Goal: Ask a question

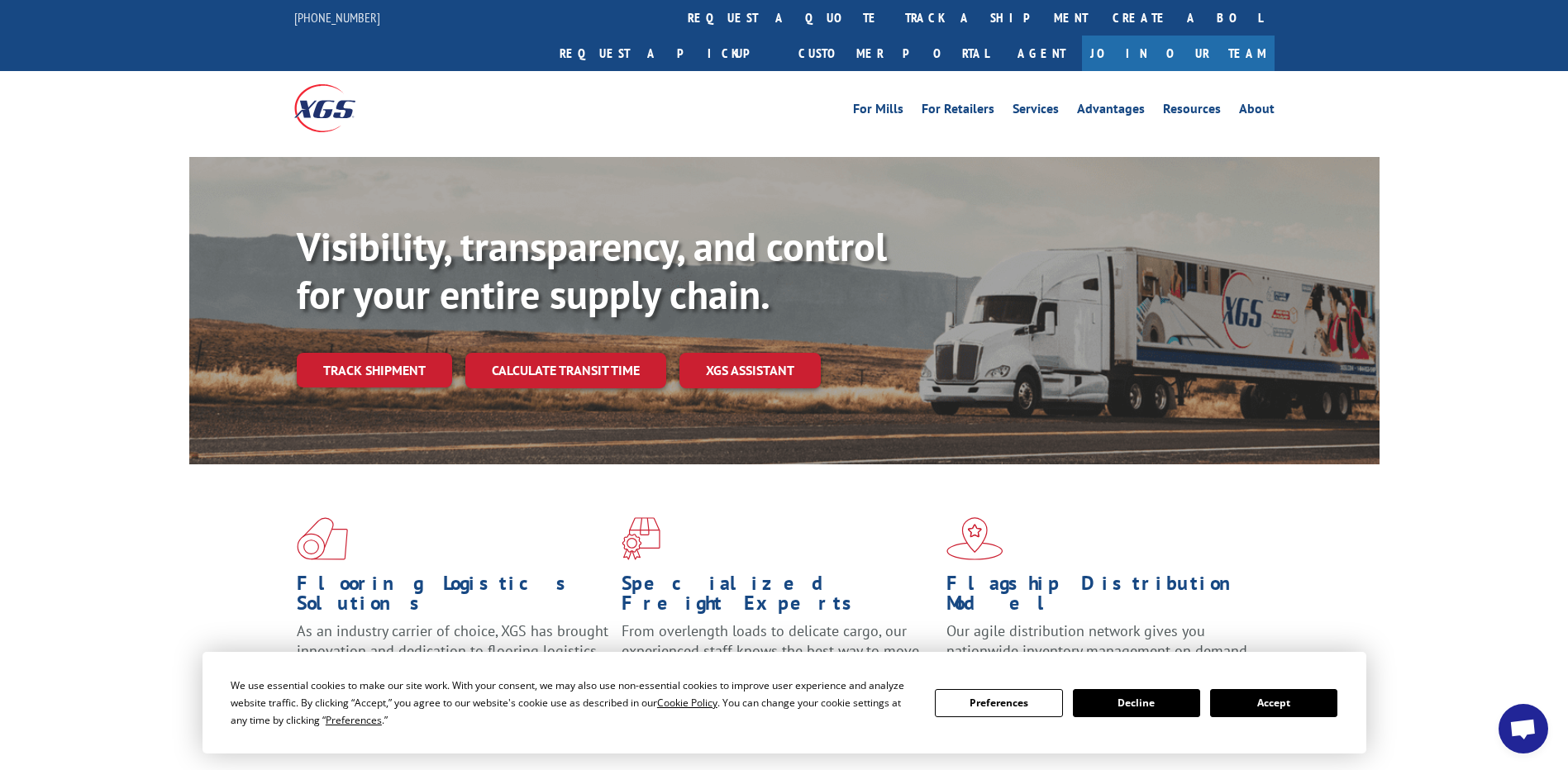
click at [1280, 701] on button "Accept" at bounding box center [1274, 703] width 128 height 28
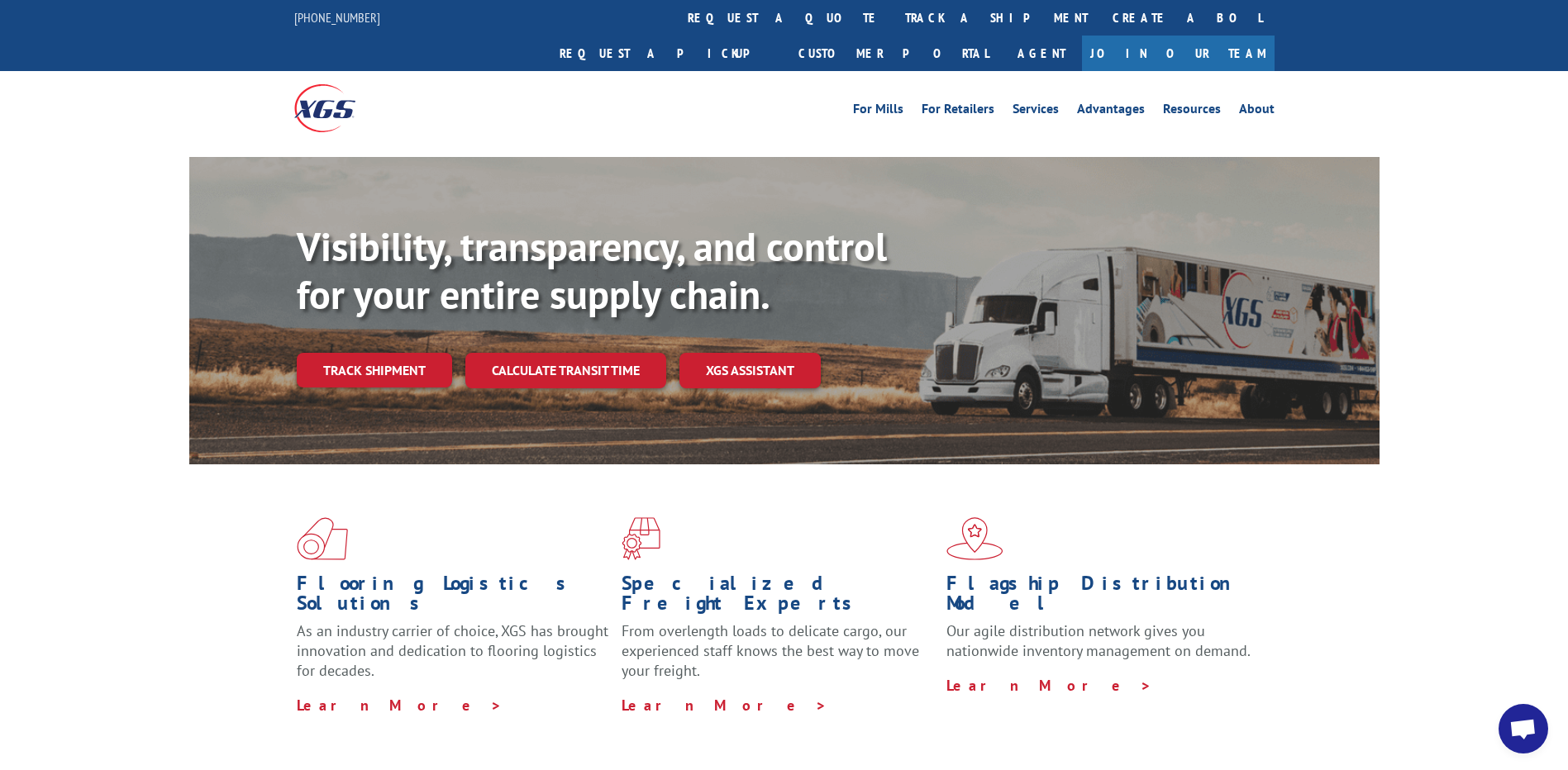
click at [1517, 731] on span "Open chat" at bounding box center [1523, 730] width 27 height 23
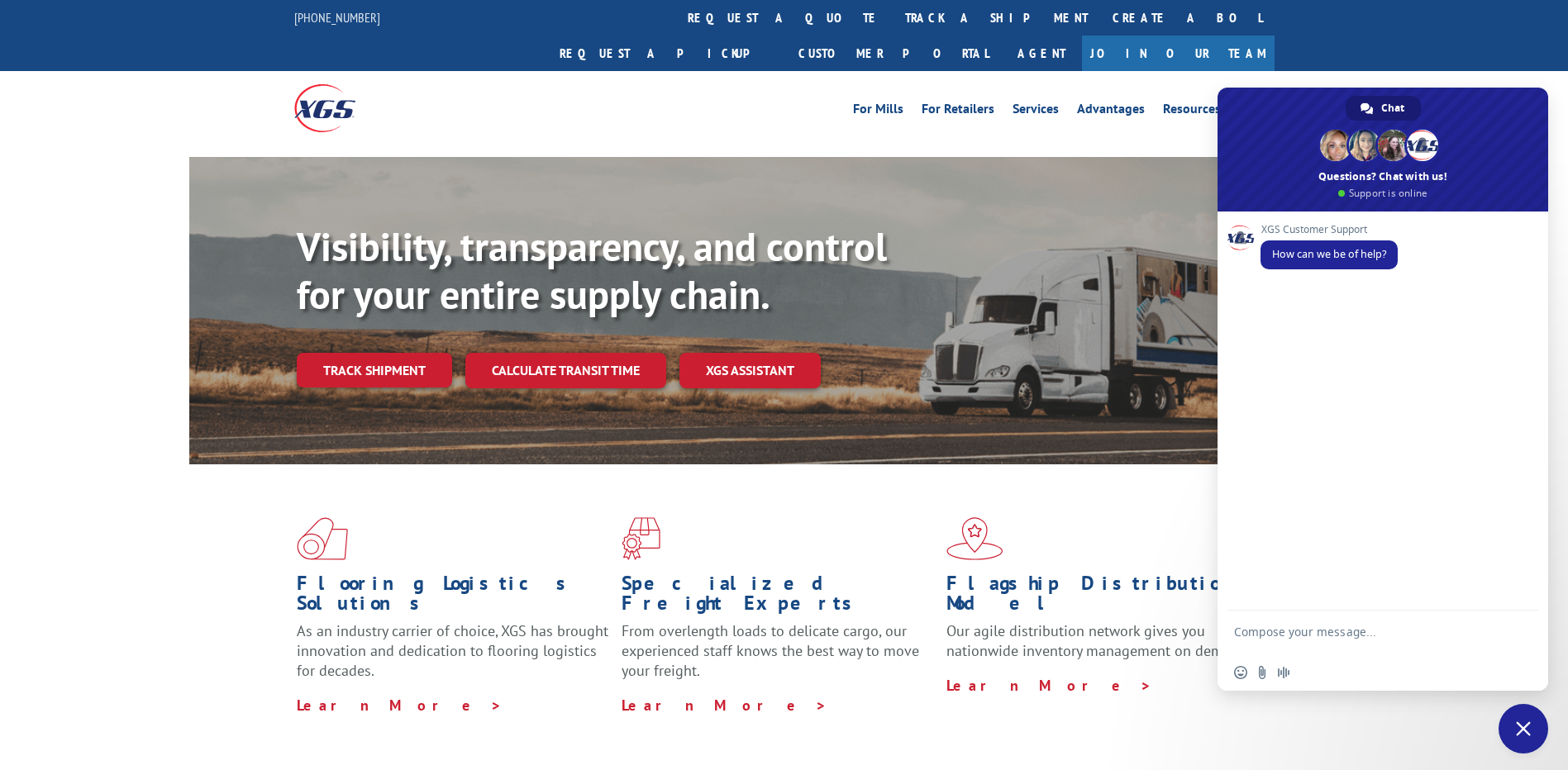
click at [1354, 638] on textarea "Compose your message..." at bounding box center [1364, 640] width 261 height 30
type textarea "Hi"
type textarea "\"
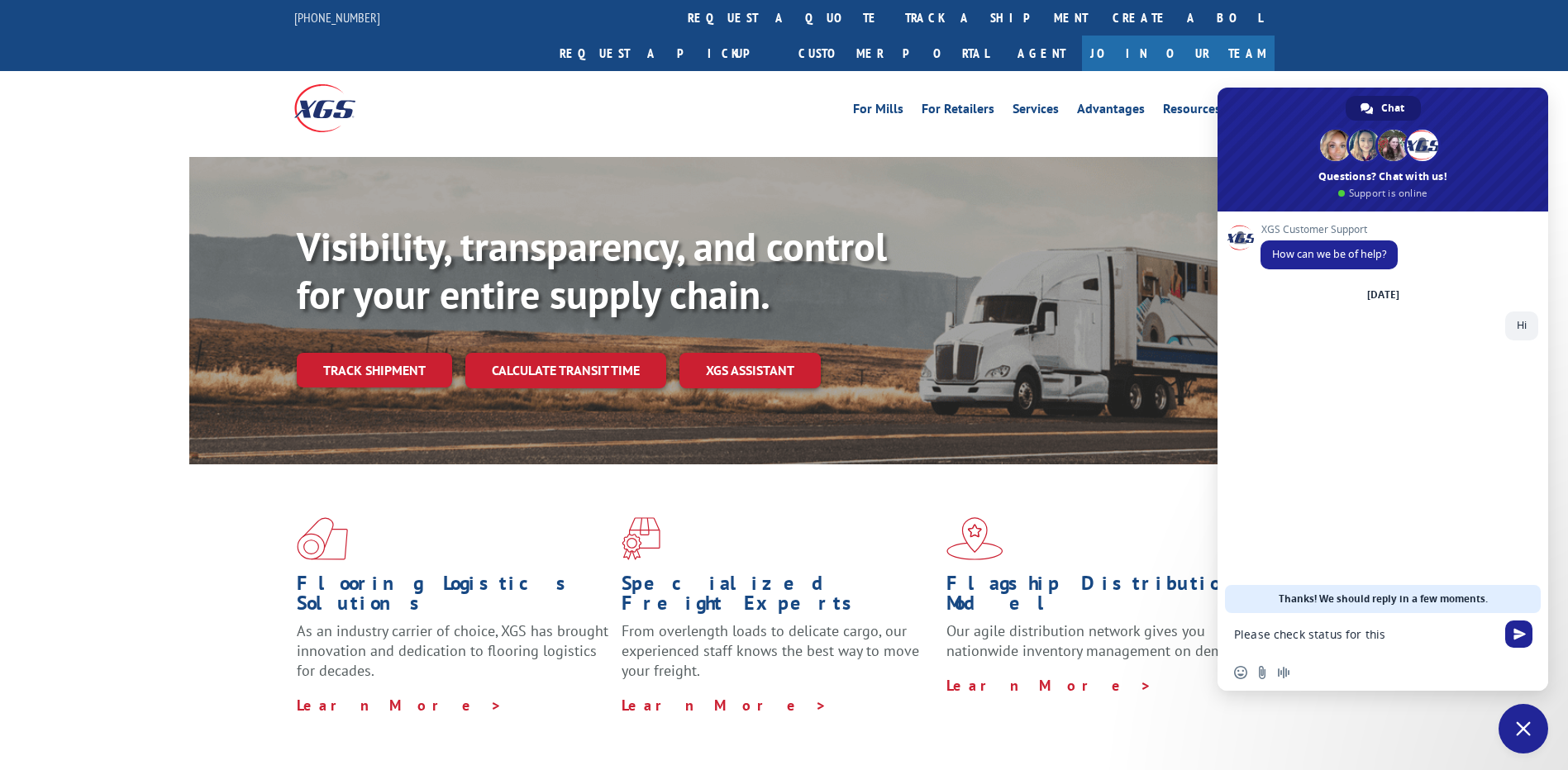
type textarea "Please check status for this"
click at [1295, 648] on form at bounding box center [1364, 635] width 261 height 45
click at [1295, 640] on textarea "Compose your message..." at bounding box center [1364, 635] width 261 height 15
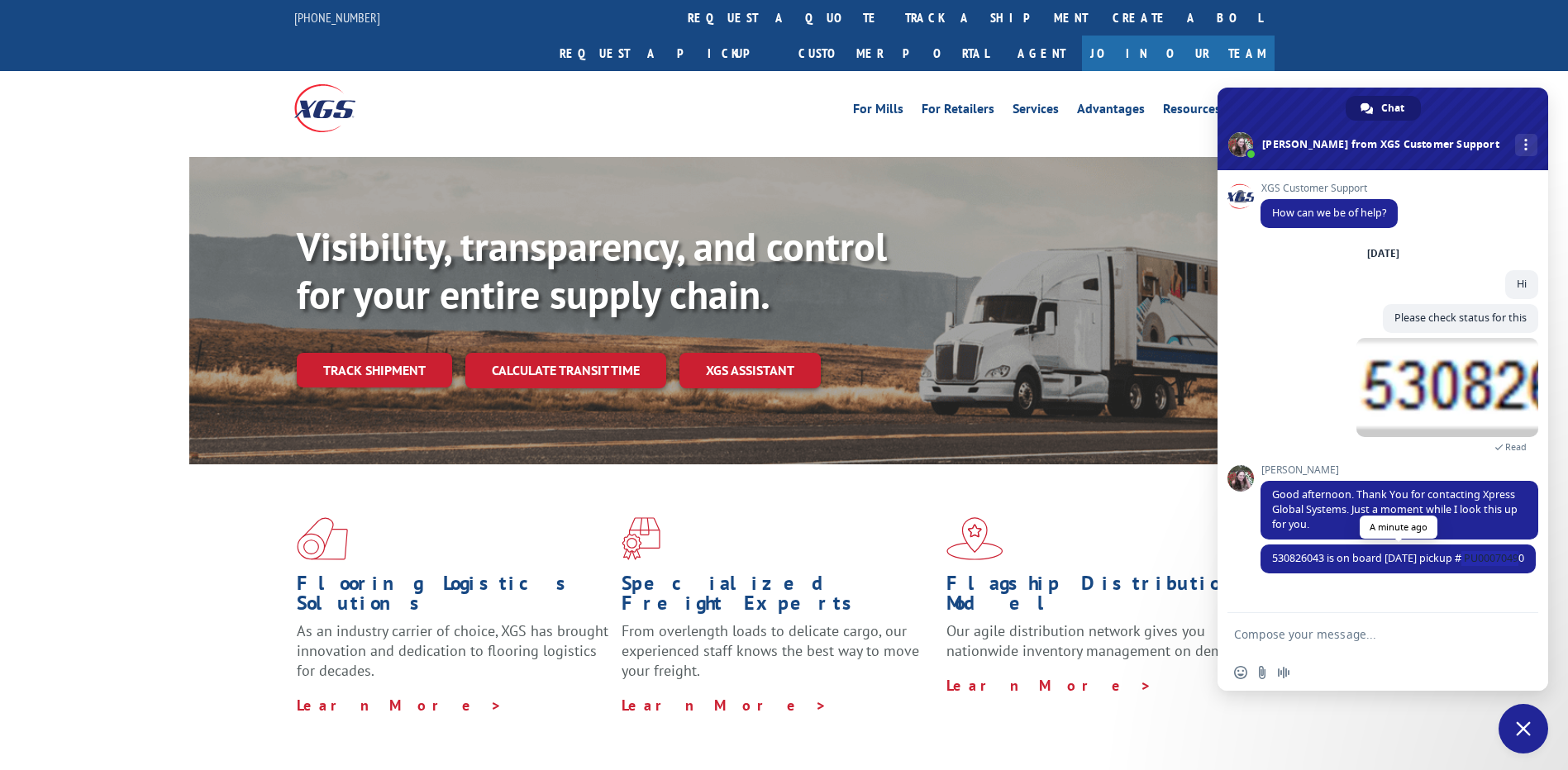
drag, startPoint x: 1522, startPoint y: 552, endPoint x: 1460, endPoint y: 556, distance: 62.1
click at [1460, 556] on span "530826043 is on board [DATE] pickup # PU00070490" at bounding box center [1398, 558] width 252 height 14
copy span "PU00070490"
click at [1383, 641] on textarea "Compose your message..." at bounding box center [1364, 635] width 261 height 15
type textarea "what was the reason for miss"
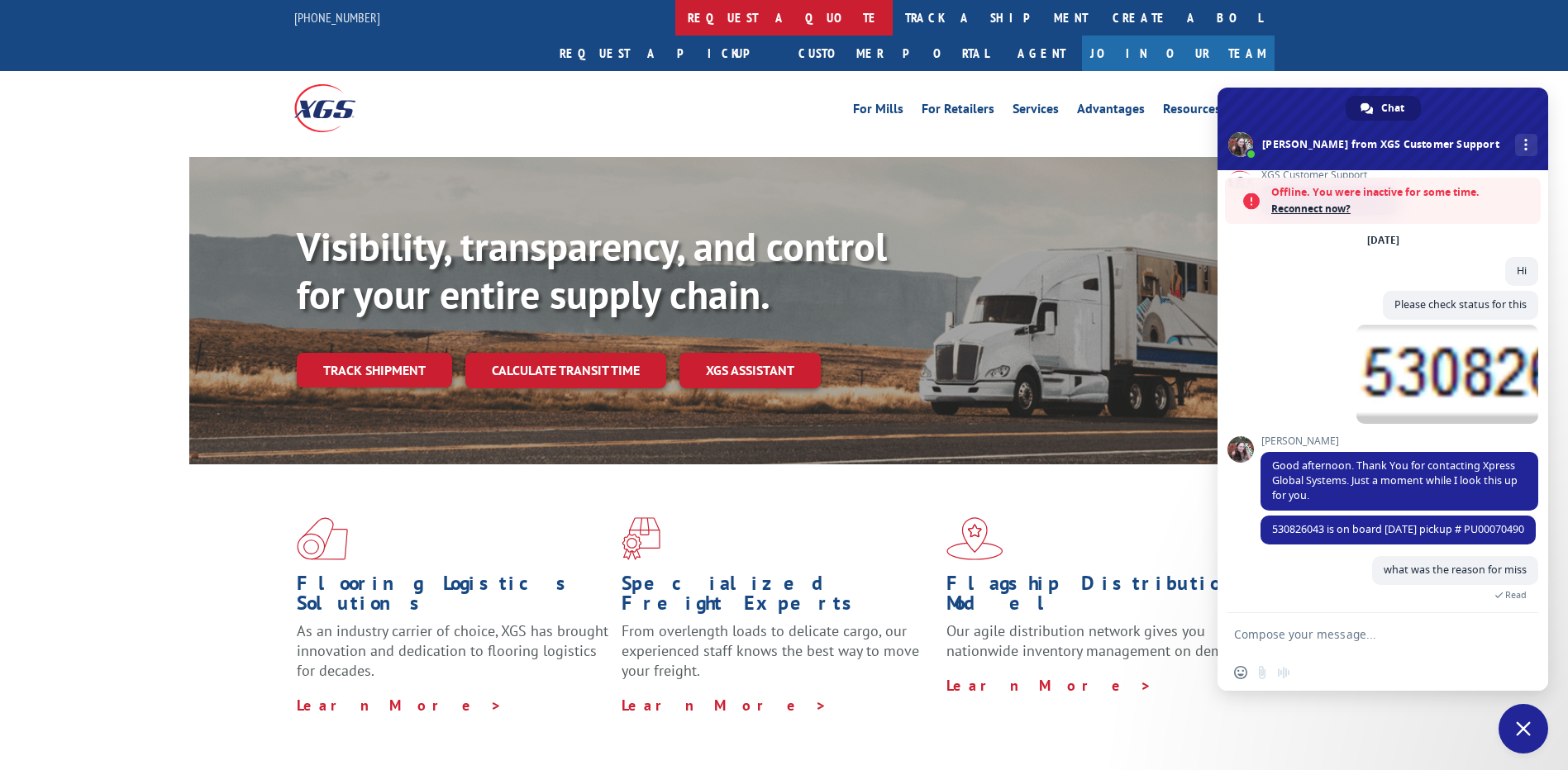
scroll to position [121, 0]
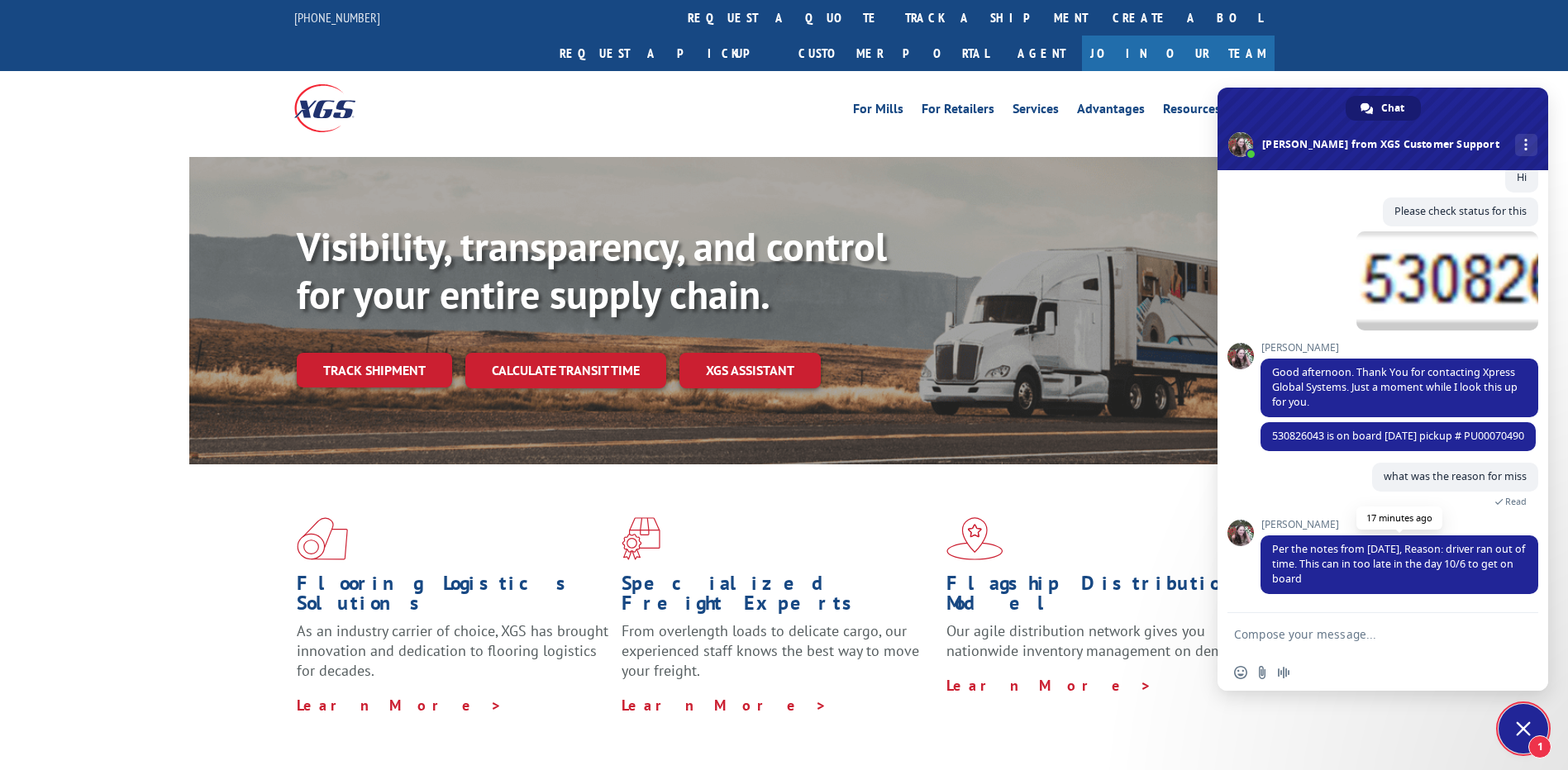
drag, startPoint x: 1456, startPoint y: 549, endPoint x: 1373, endPoint y: 579, distance: 88.3
click at [1373, 579] on span "Per the notes from [DATE], Reason: driver ran out of time. This can in too late…" at bounding box center [1400, 565] width 278 height 59
copy span ": driver ran out of time. This can in too late in the day 10/6 to get on board"
